Goal: Task Accomplishment & Management: Manage account settings

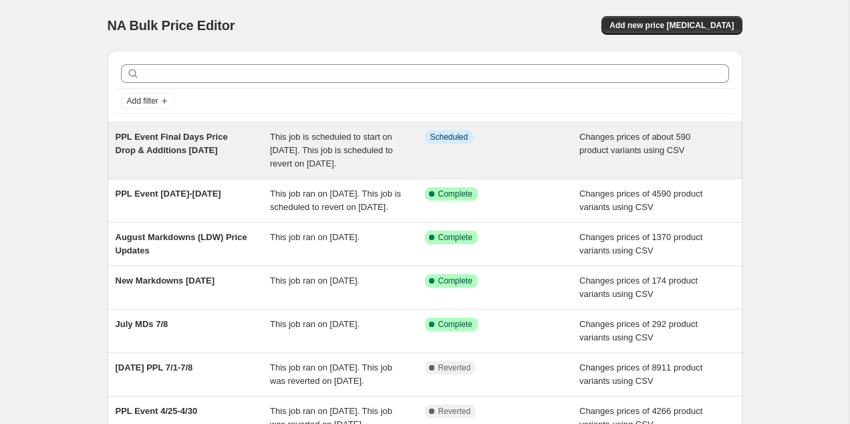
click at [382, 169] on div "This job is scheduled to start on [DATE]. This job is scheduled to revert on [D…" at bounding box center [347, 150] width 155 height 40
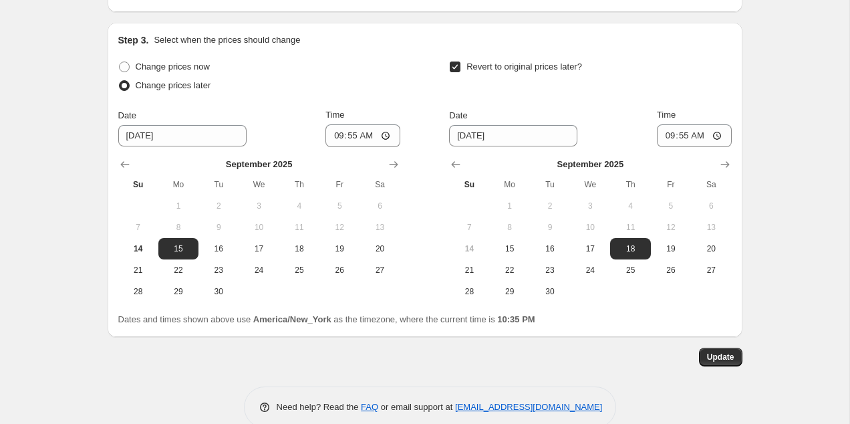
scroll to position [506, 0]
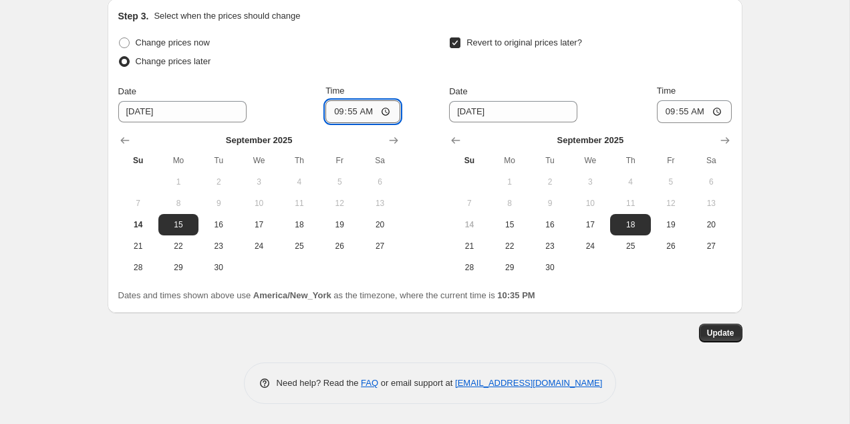
click at [338, 114] on input "09:55" at bounding box center [362, 111] width 75 height 23
type input "10:00"
click at [722, 333] on span "Update" at bounding box center [720, 332] width 27 height 11
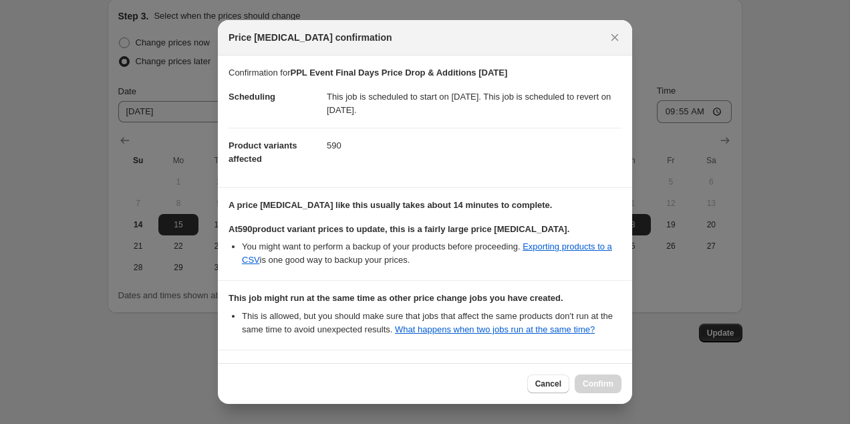
scroll to position [123, 0]
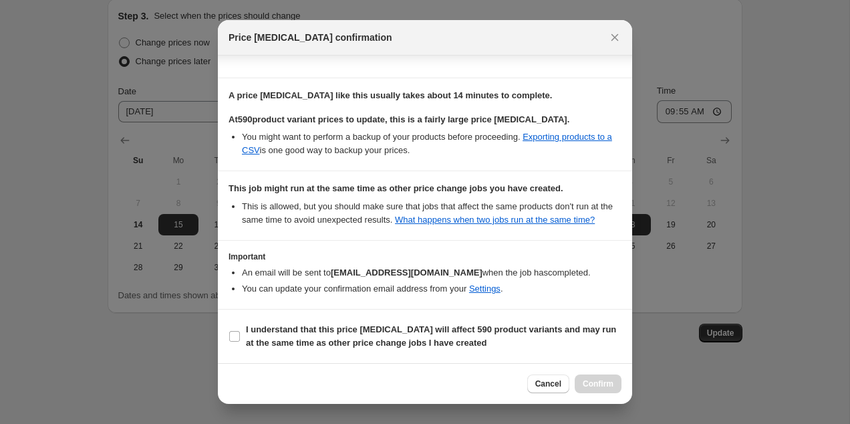
click at [226, 336] on section "I understand that this price [MEDICAL_DATA] will affect 590 product variants an…" at bounding box center [425, 335] width 414 height 53
click at [232, 335] on input "I understand that this price [MEDICAL_DATA] will affect 590 product variants an…" at bounding box center [234, 336] width 11 height 11
checkbox input "true"
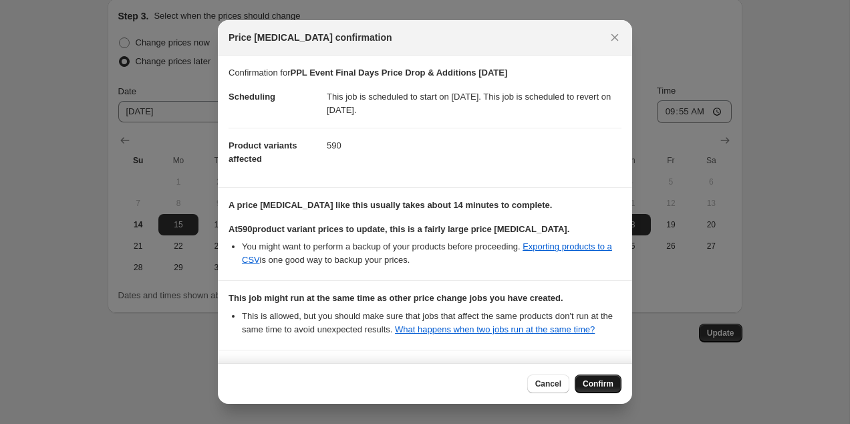
click at [598, 382] on span "Confirm" at bounding box center [598, 383] width 31 height 11
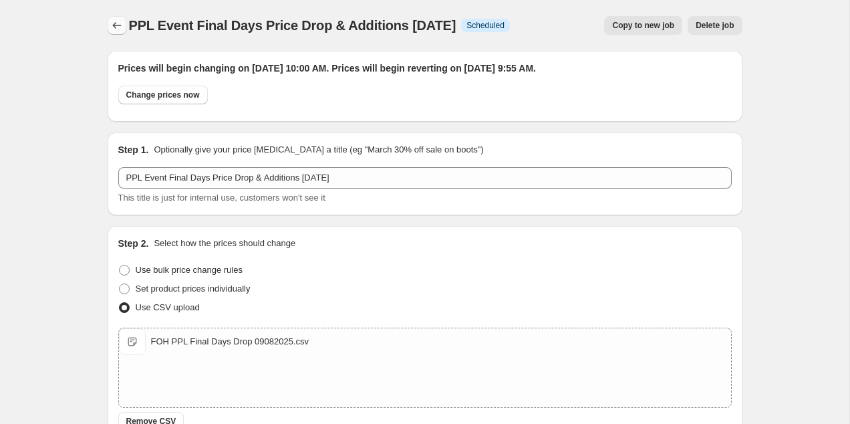
click at [108, 23] on button "Price change jobs" at bounding box center [117, 25] width 19 height 19
